Goal: Transaction & Acquisition: Download file/media

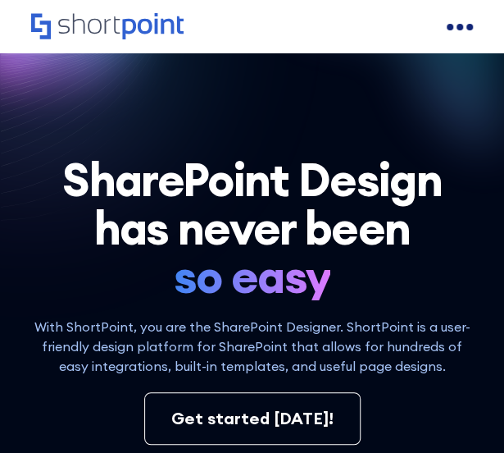
click at [448, 24] on div "open menu" at bounding box center [450, 27] width 7 height 7
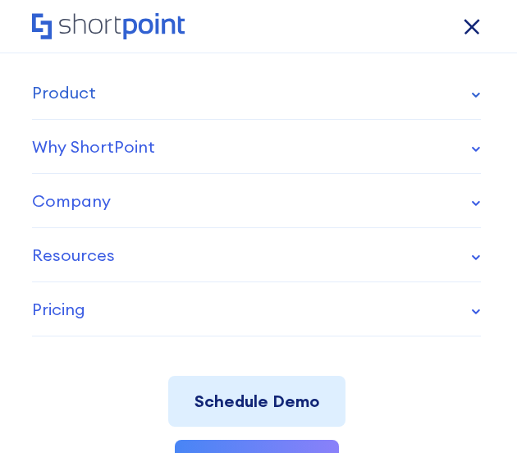
click at [443, 106] on link "Product" at bounding box center [256, 93] width 448 height 54
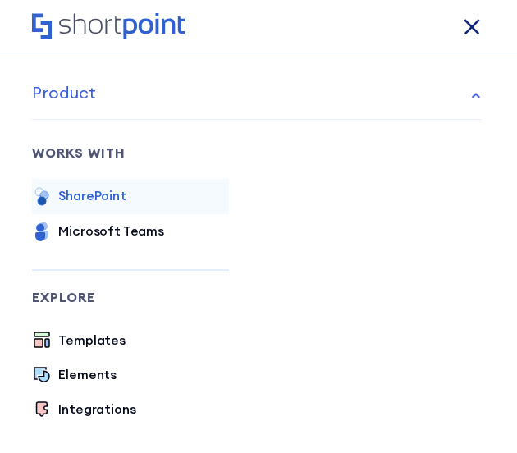
click at [74, 199] on div "SharePoint" at bounding box center [91, 195] width 67 height 20
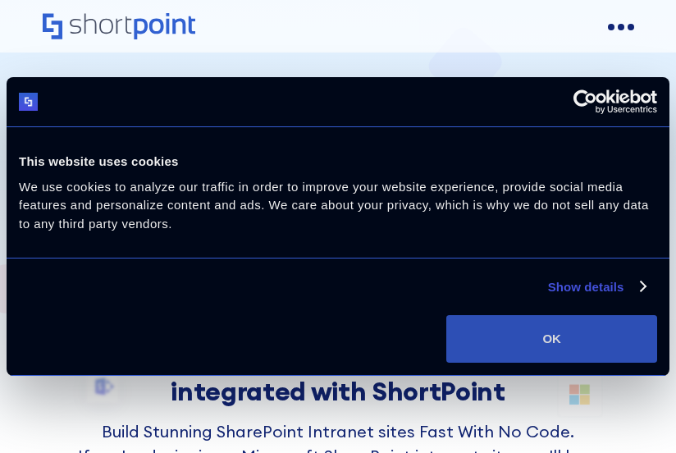
click at [503, 348] on button "OK" at bounding box center [551, 339] width 211 height 48
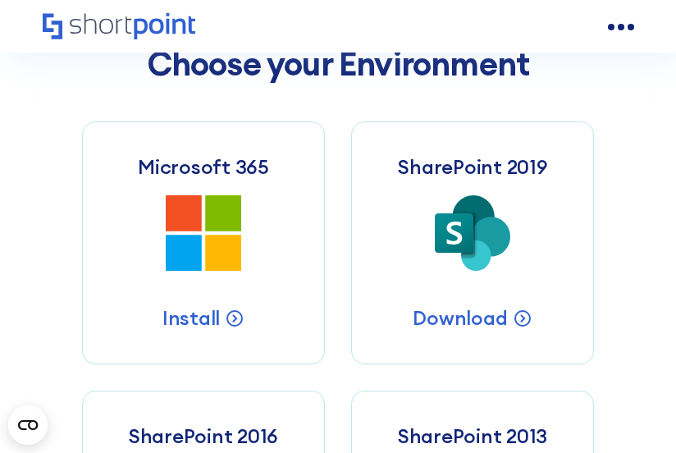
scroll to position [617, 0]
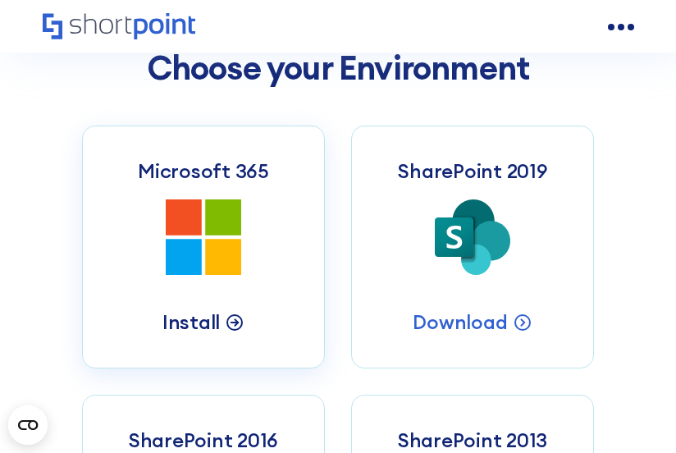
click at [197, 322] on p "Install" at bounding box center [190, 321] width 57 height 25
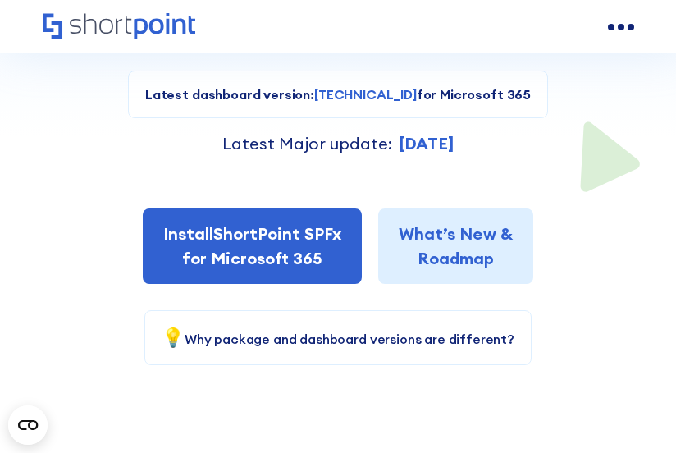
scroll to position [343, 0]
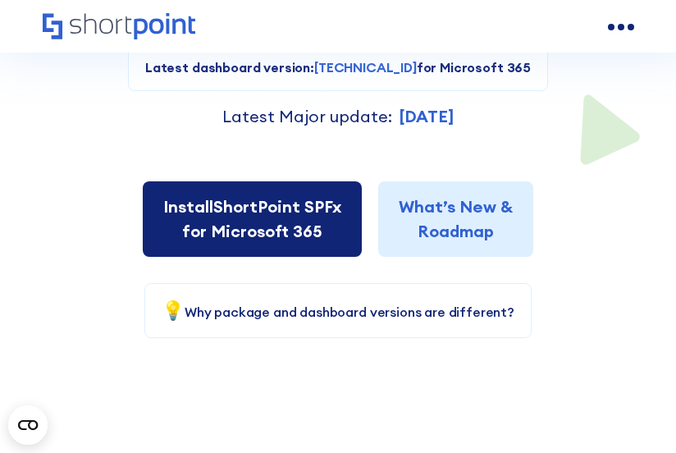
click at [305, 205] on link "Install ShortPoint SPFx for Microsoft 365" at bounding box center [252, 218] width 219 height 75
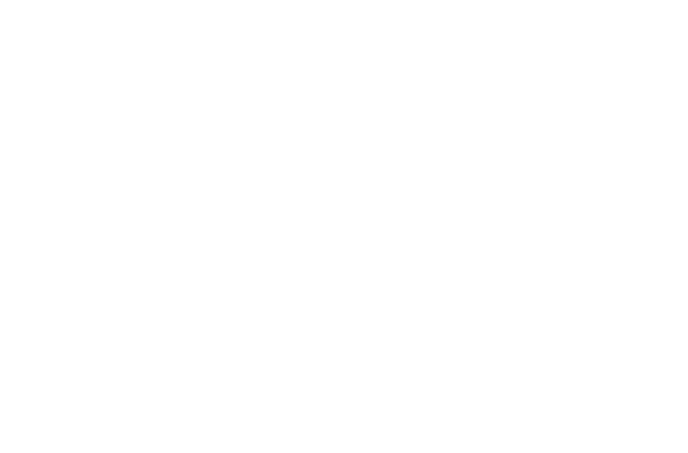
select select "Microsoft 365"
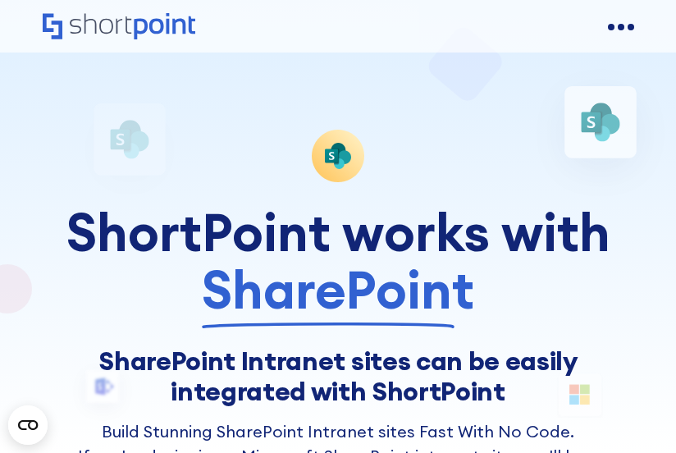
click at [608, 25] on div "open menu" at bounding box center [611, 27] width 7 height 7
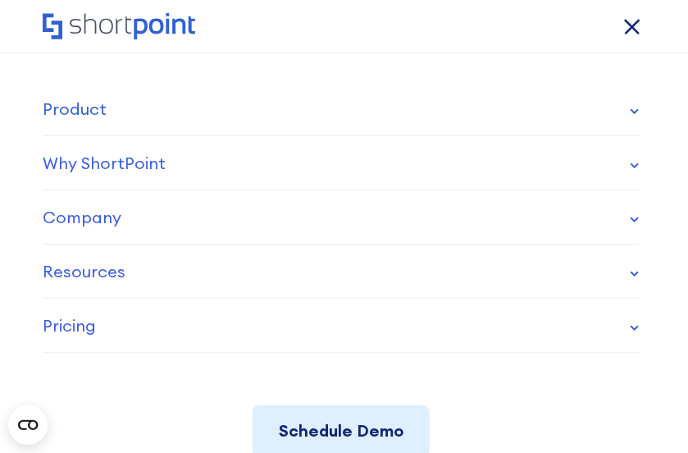
click at [599, 107] on link "Product" at bounding box center [341, 109] width 597 height 54
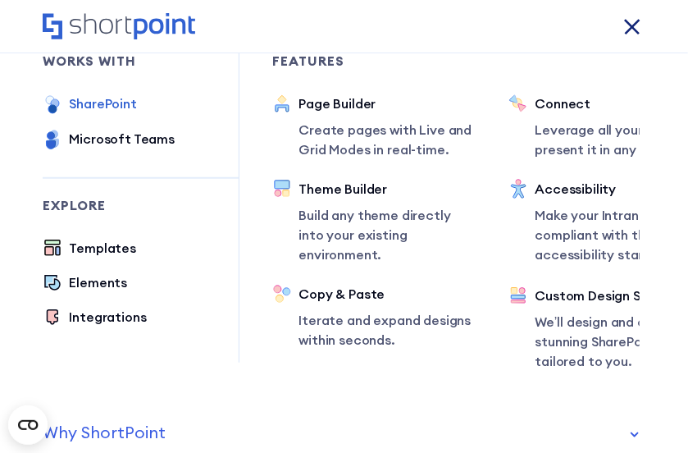
scroll to position [107, 0]
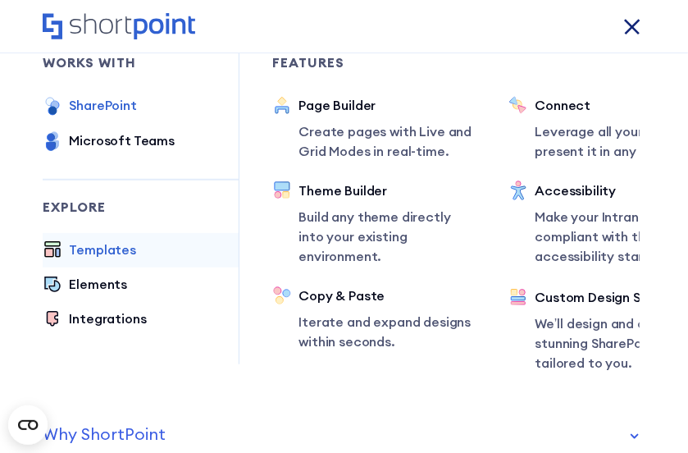
click at [124, 258] on div "Templates" at bounding box center [102, 249] width 67 height 20
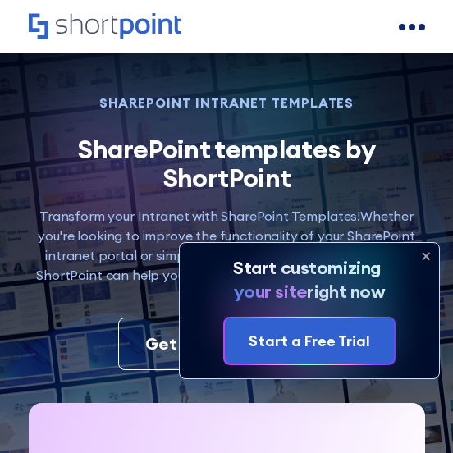
click at [424, 262] on icon at bounding box center [425, 256] width 26 height 26
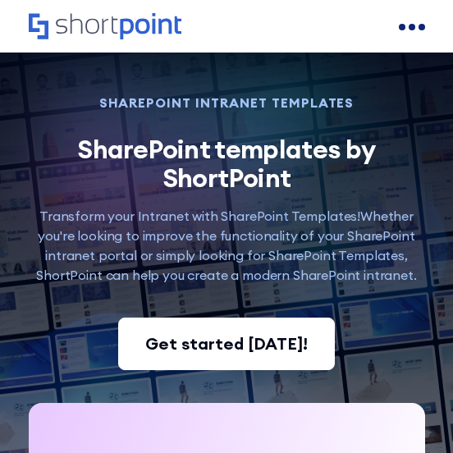
click at [221, 331] on div "Get started today!" at bounding box center [226, 343] width 162 height 25
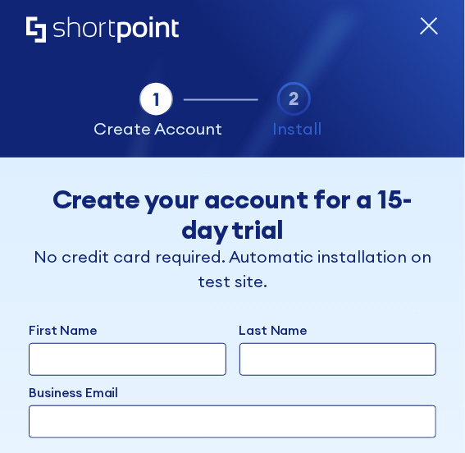
click at [221, 294] on p "No credit card required. Automatic installation on test site." at bounding box center [232, 268] width 407 height 49
click at [406, 13] on div "Tab 1 Tab 2 Tab 2 ShortPoint eases the setup and orchestration of Intranets and…" at bounding box center [232, 78] width 465 height 157
click at [421, 23] on icon "form" at bounding box center [429, 26] width 16 height 16
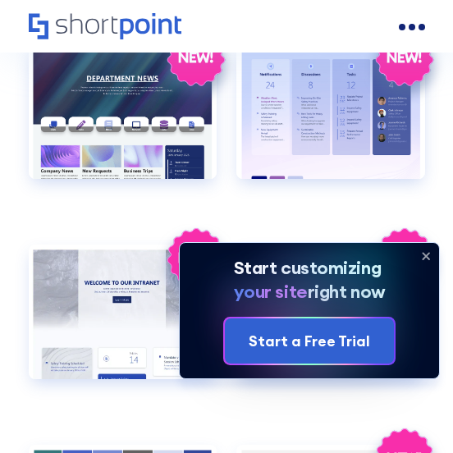
scroll to position [2028, 0]
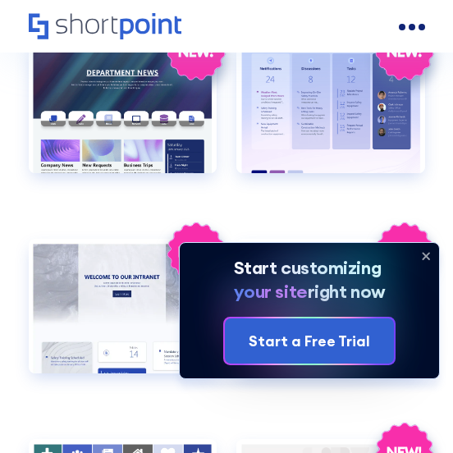
click at [423, 259] on icon at bounding box center [425, 256] width 7 height 7
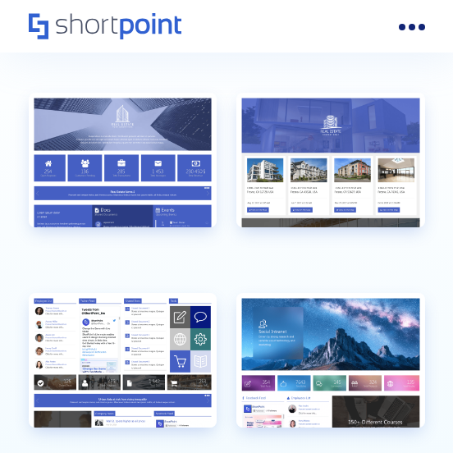
scroll to position [3575, 0]
